Goal: Contribute content

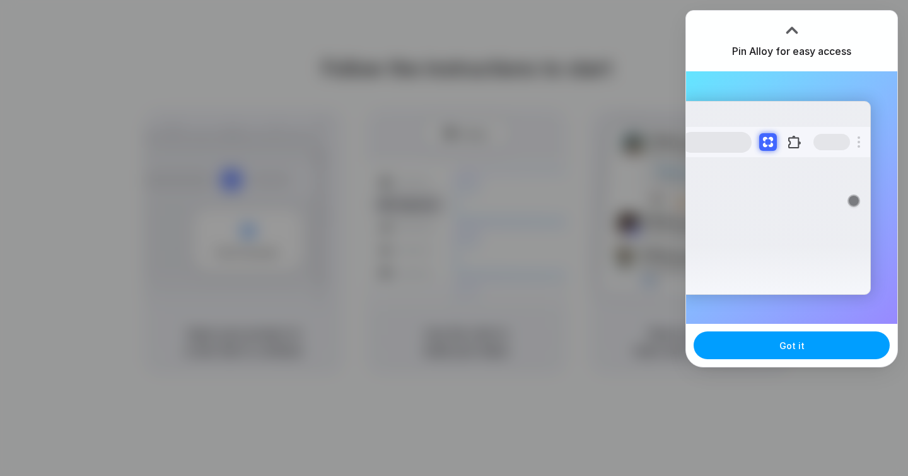
click at [768, 341] on button "Got it" at bounding box center [792, 345] width 196 height 28
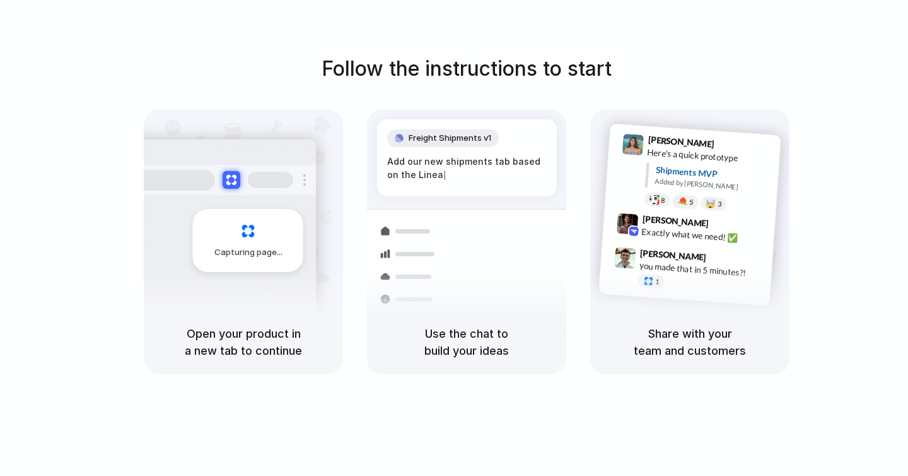
click at [623, 61] on div "Follow the instructions to start Capturing page Open your product in a new tab …" at bounding box center [467, 214] width 908 height 320
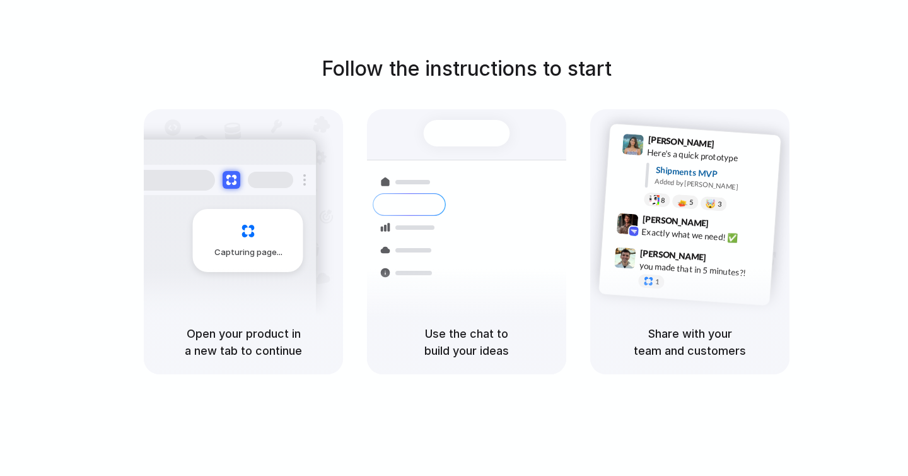
click at [467, 238] on div at bounding box center [467, 238] width 0 height 0
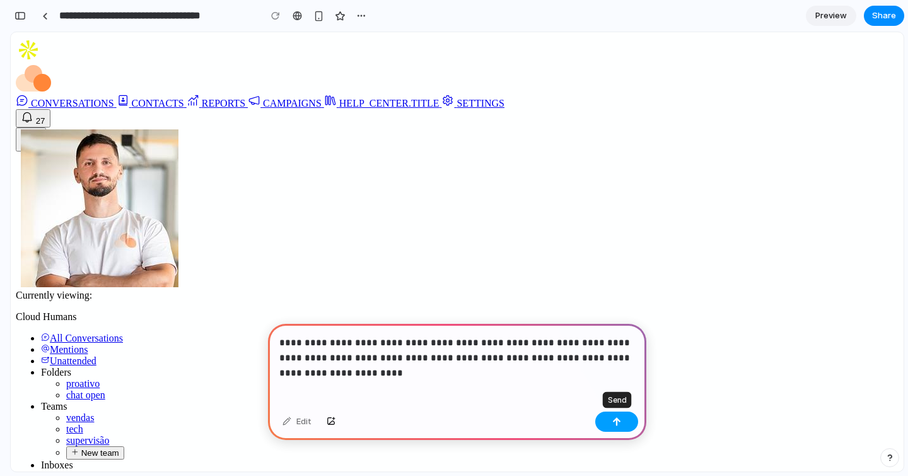
click at [625, 426] on button "button" at bounding box center [617, 421] width 43 height 20
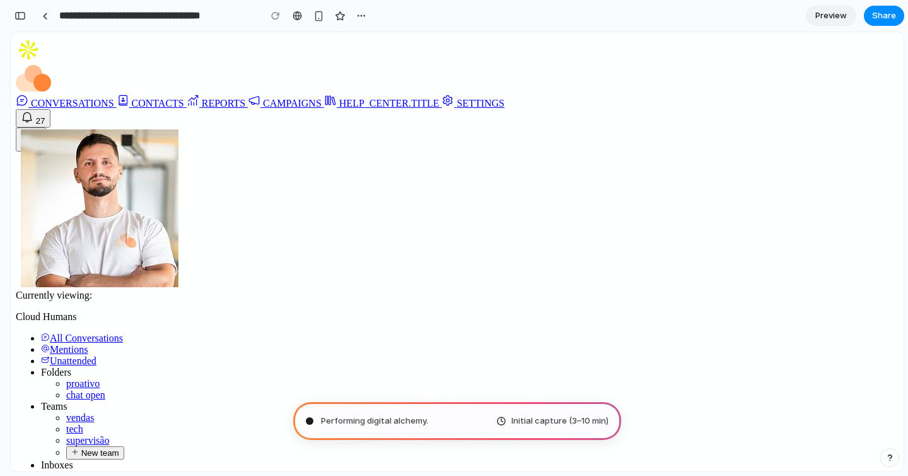
type input "**********"
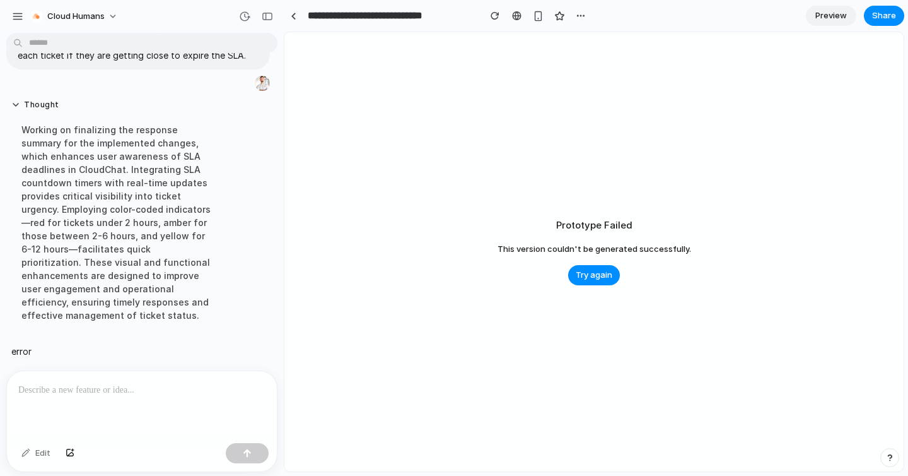
scroll to position [56, 0]
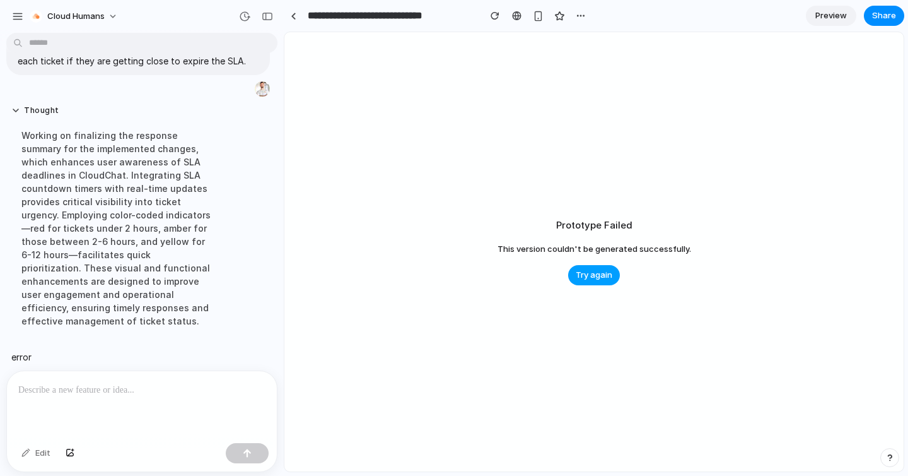
click at [590, 273] on span "Try again" at bounding box center [594, 275] width 37 height 13
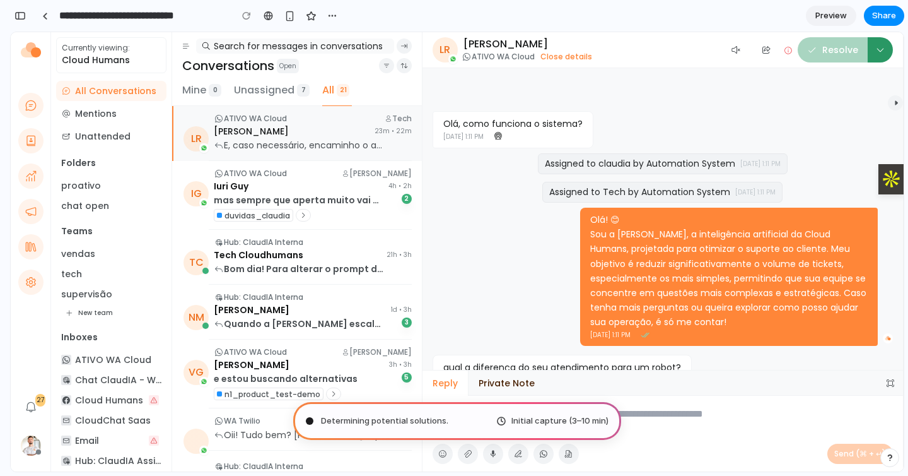
scroll to position [90, 0]
